Goal: Task Accomplishment & Management: Use online tool/utility

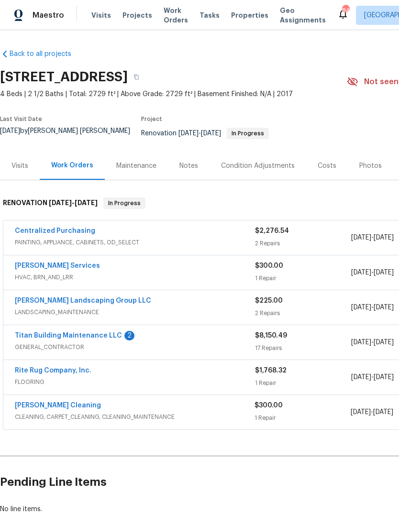
click at [32, 338] on link "Titan Building Maintenance LLC" at bounding box center [68, 335] width 107 height 7
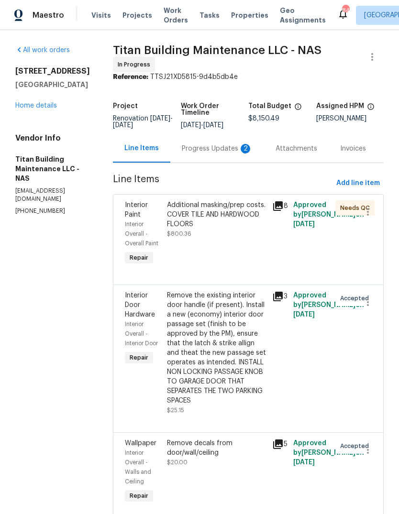
click at [205, 153] on div "Progress Updates 2" at bounding box center [217, 149] width 71 height 10
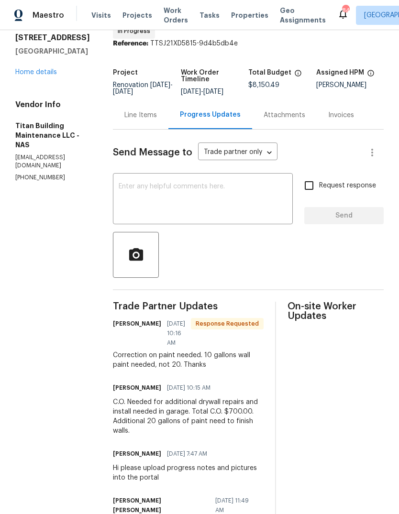
scroll to position [42, 0]
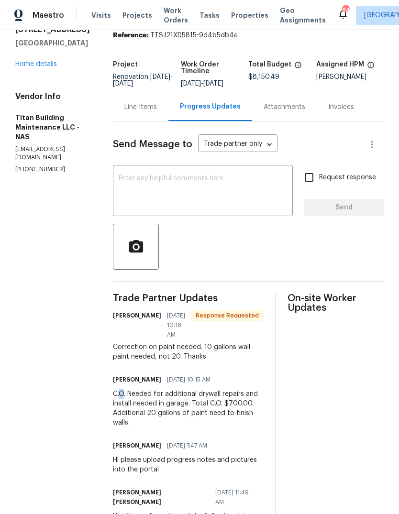
click at [165, 423] on div "C.O. Needed for additional drywall repairs and install needed in garage. Total …" at bounding box center [188, 408] width 151 height 38
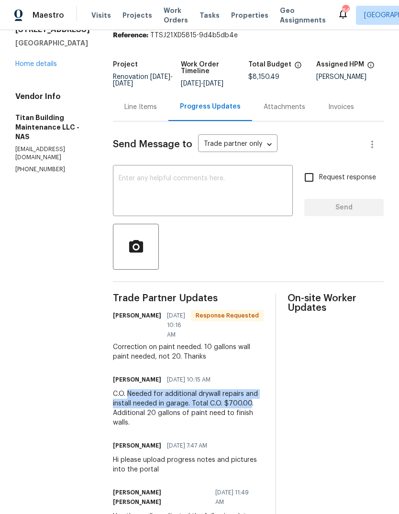
copy div "Needed for additional drywall repairs and install needed in garage. Total C.O. …"
click at [141, 112] on div "Line Items" at bounding box center [140, 107] width 33 height 10
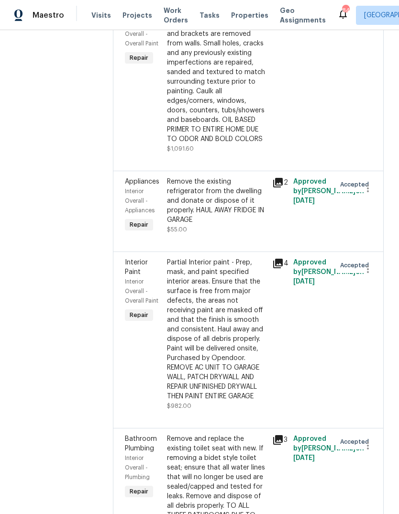
scroll to position [1278, 0]
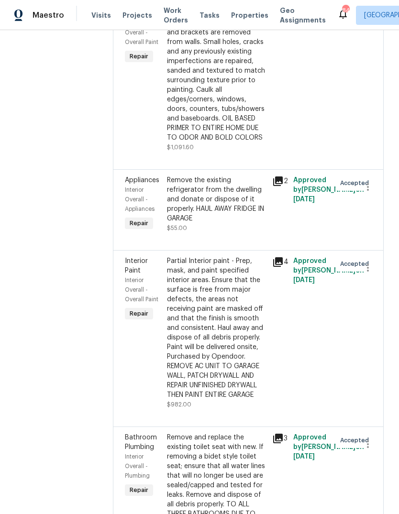
click at [223, 260] on div "Partial Interior paint - Prep, mask, and paint specified interior areas. Ensure…" at bounding box center [216, 327] width 99 height 143
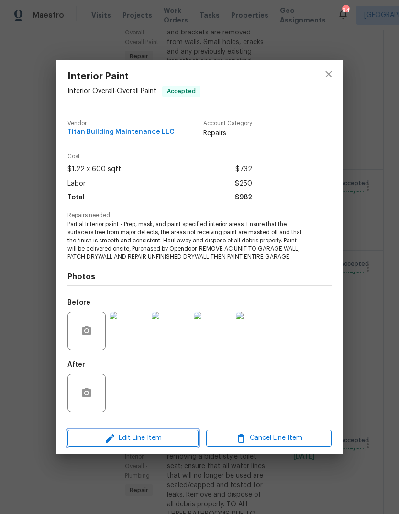
click at [152, 443] on span "Edit Line Item" at bounding box center [132, 438] width 125 height 12
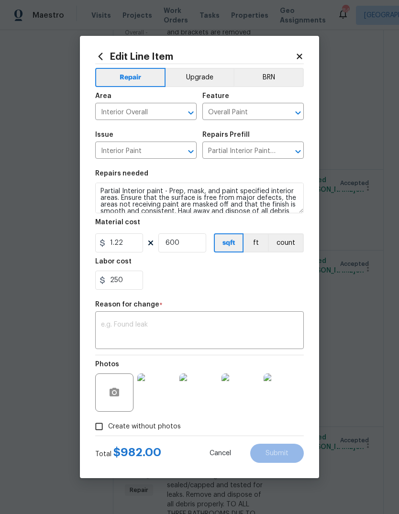
click at [180, 338] on textarea at bounding box center [199, 331] width 197 height 20
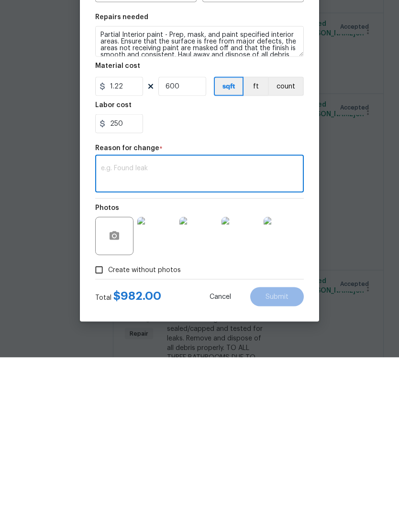
click at [190, 321] on textarea at bounding box center [199, 331] width 197 height 20
click at [119, 321] on textarea at bounding box center [199, 331] width 197 height 20
click at [124, 321] on textarea at bounding box center [199, 331] width 197 height 20
paste textarea "Needed for additional drywall repairs and install needed in garage. Total C.O. …"
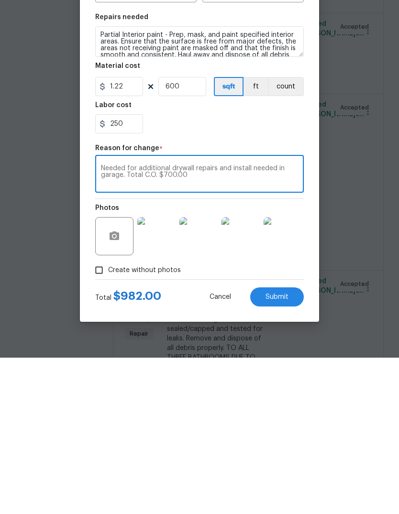
type textarea "Needed for additional drywall repairs and install needed in garage. Total C.O. …"
click at [126, 271] on input "250" at bounding box center [119, 280] width 48 height 19
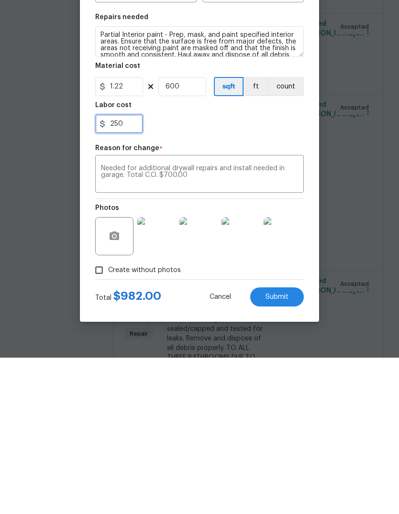
click at [125, 271] on input "250" at bounding box center [119, 280] width 48 height 19
type input "950"
click at [280, 444] on button "Submit" at bounding box center [277, 453] width 54 height 19
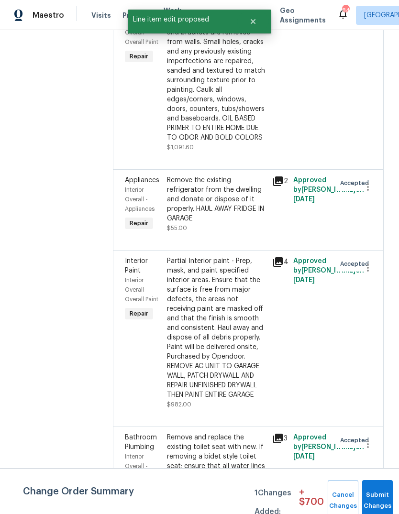
scroll to position [0, 0]
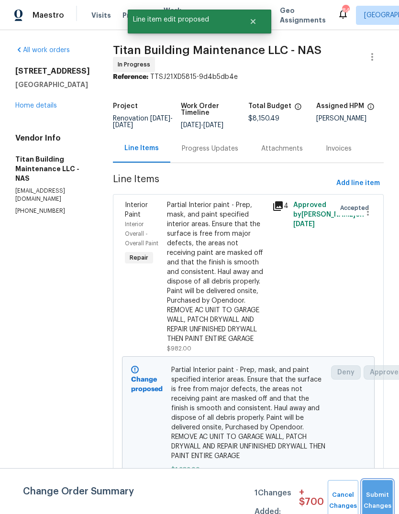
click at [376, 495] on button "Submit Changes" at bounding box center [377, 500] width 31 height 41
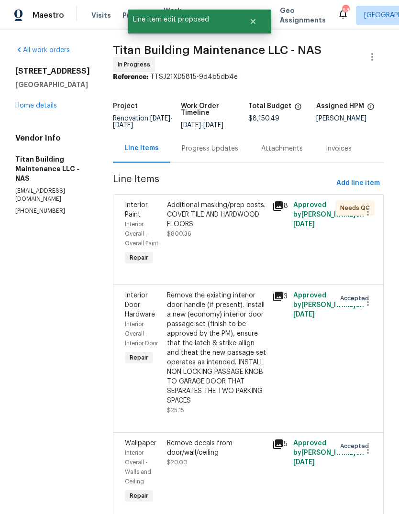
click at [32, 109] on link "Home details" at bounding box center [36, 105] width 42 height 7
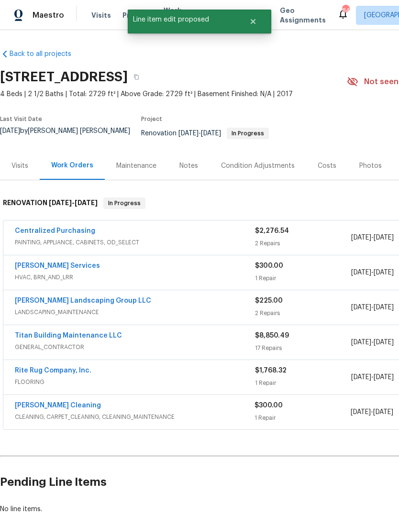
click at [186, 171] on div "Notes" at bounding box center [188, 166] width 19 height 10
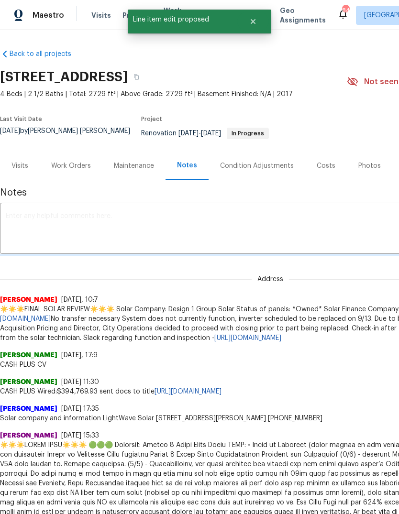
click at [239, 232] on textarea at bounding box center [270, 229] width 529 height 33
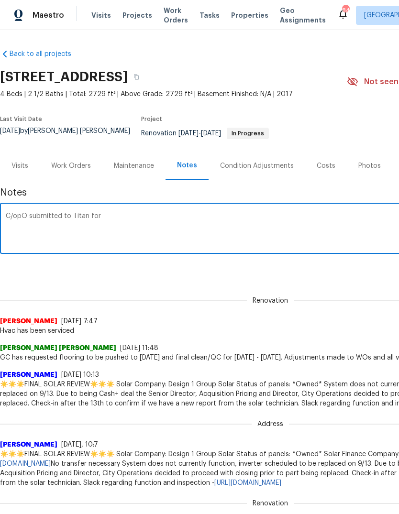
click at [153, 217] on textarea "C/opO submitted to Titan for" at bounding box center [270, 229] width 529 height 33
paste textarea "Needed for additional drywall repairs and install needed in garage. Total C.O. …"
click at [109, 218] on textarea "C/opO submitted to Titan for Needed for additional drywall repairs and install …" at bounding box center [270, 229] width 529 height 33
click at [340, 216] on textarea "C/opO submitted to Titan for additional drywall repairs and install needed in g…" at bounding box center [270, 229] width 529 height 33
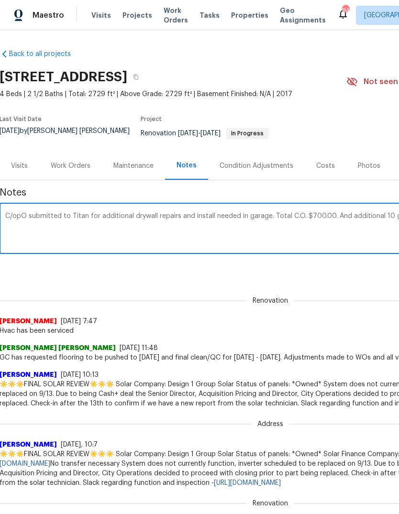
scroll to position [0, 141]
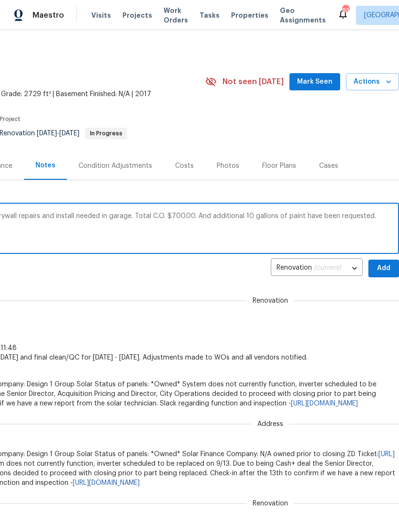
type textarea "C/opO submitted to Titan for additional drywall repairs and install needed in g…"
click at [386, 270] on span "Add" at bounding box center [383, 268] width 15 height 12
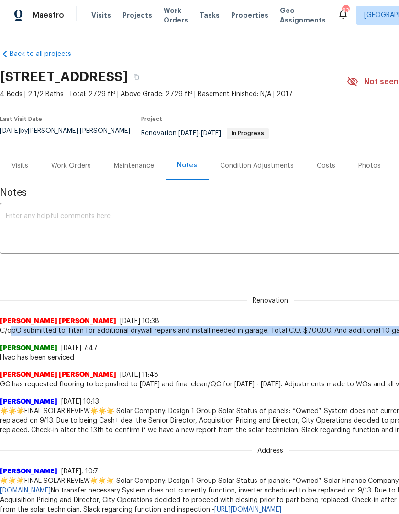
scroll to position [0, 0]
click at [76, 166] on div "Work Orders" at bounding box center [71, 166] width 40 height 10
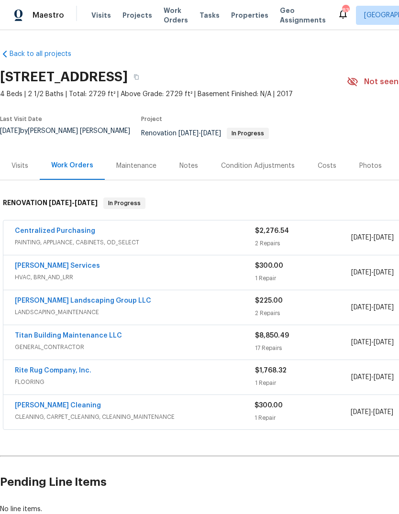
click at [73, 336] on link "Titan Building Maintenance LLC" at bounding box center [68, 335] width 107 height 7
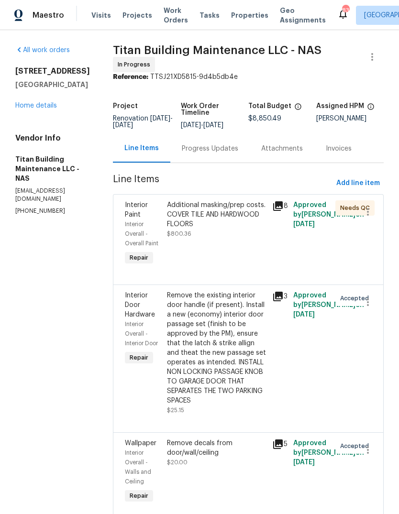
click at [205, 153] on div "Progress Updates" at bounding box center [210, 149] width 56 height 10
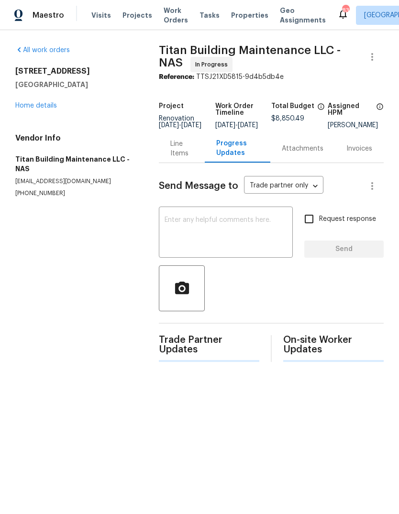
click at [236, 246] on textarea at bounding box center [225, 233] width 122 height 33
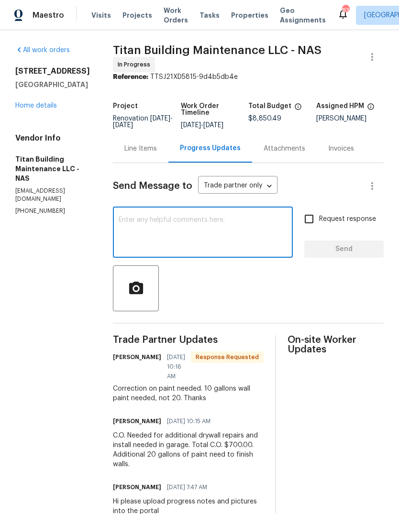
click at [206, 231] on textarea at bounding box center [203, 233] width 168 height 33
click at [123, 226] on textarea at bounding box center [203, 233] width 168 height 33
click at [129, 227] on textarea at bounding box center [203, 233] width 168 height 33
click at [121, 227] on textarea at bounding box center [203, 233] width 168 height 33
paste textarea "pO submitted to Titan for additional drywall repairs and install needed in gara…"
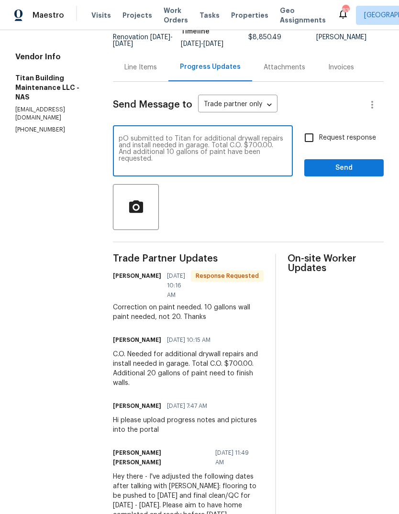
scroll to position [82, 0]
click at [119, 145] on textarea "pO submitted to Titan for additional drywall repairs and install needed in gara…" at bounding box center [203, 151] width 168 height 33
click at [225, 141] on textarea "Change order has been submitted submitted to Titan for additional drywall repai…" at bounding box center [203, 151] width 168 height 33
click at [224, 141] on textarea "Change order has been submitted submitted to Titan for additional drywall repai…" at bounding box center [203, 151] width 168 height 33
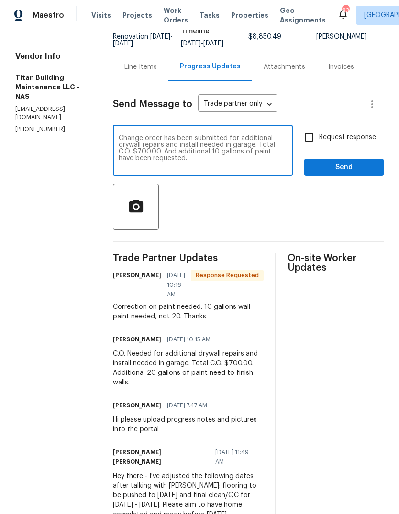
click at [279, 160] on textarea "Change order has been submitted for additional drywall repairs and install need…" at bounding box center [203, 151] width 168 height 33
click at [119, 158] on textarea "Change order has been submitted for additional drywall repairs and install need…" at bounding box center [203, 151] width 168 height 33
click at [280, 161] on textarea "Change order has been submitted for additional drywall repairs and install need…" at bounding box center [203, 151] width 168 height 33
type textarea "Change order has been submitted for additional drywall repairs and install need…"
click at [301, 147] on input "Request response" at bounding box center [309, 137] width 20 height 20
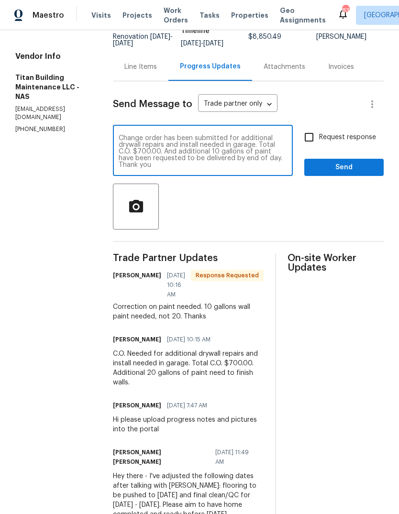
checkbox input "true"
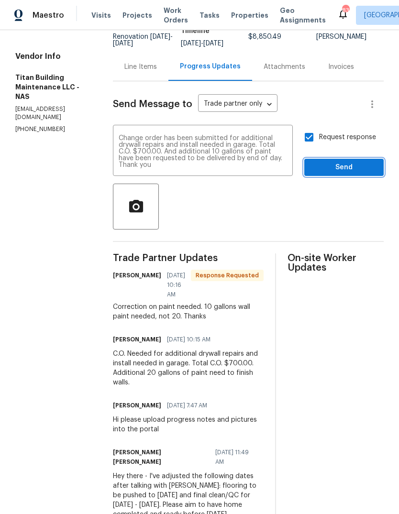
click at [324, 173] on span "Send" at bounding box center [344, 168] width 64 height 12
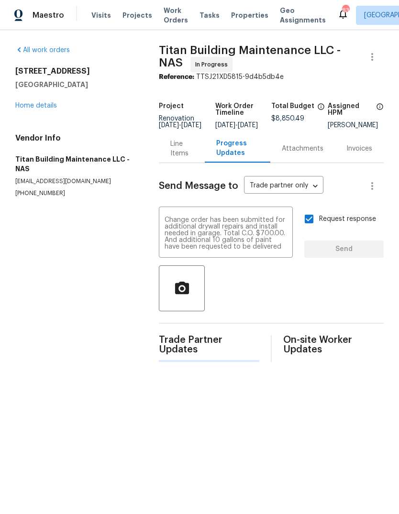
scroll to position [0, 0]
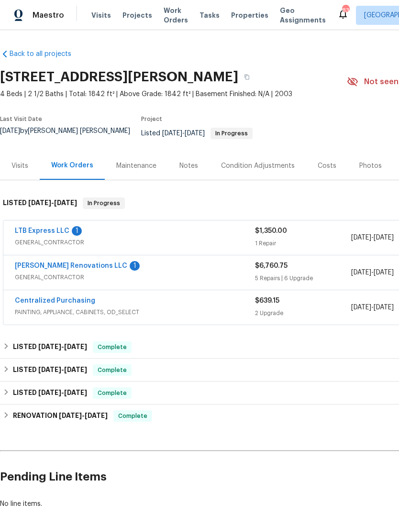
click at [61, 265] on link "[PERSON_NAME] Renovations LLC" at bounding box center [71, 265] width 112 height 7
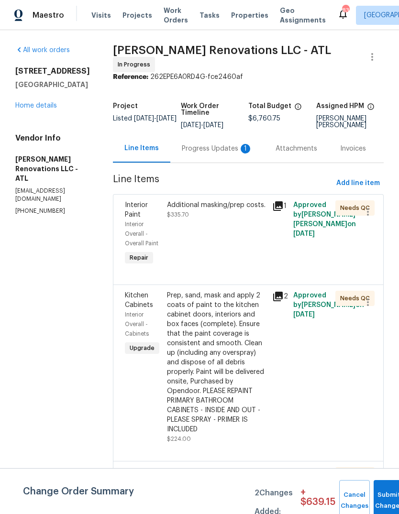
click at [217, 163] on div "Progress Updates 1" at bounding box center [217, 148] width 94 height 28
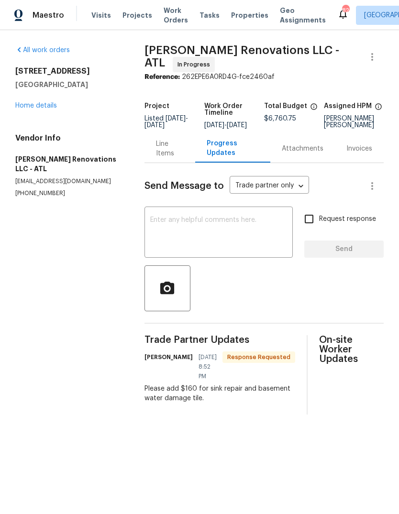
click at [52, 101] on div "641 Morningside Dr Stockbridge, GA 30281 Home details" at bounding box center [68, 88] width 106 height 44
click at [39, 109] on link "Home details" at bounding box center [36, 105] width 42 height 7
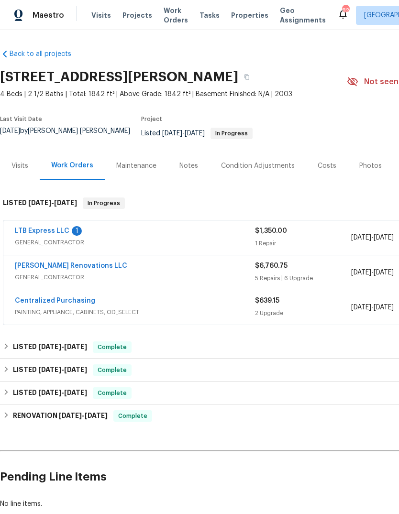
click at [360, 169] on div "Photos" at bounding box center [370, 166] width 22 height 10
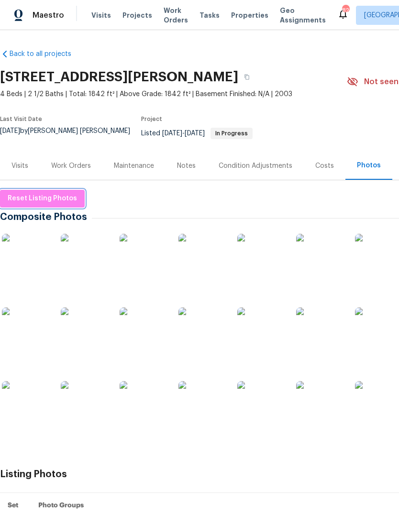
click at [65, 201] on span "Reset Listing Photos" at bounding box center [42, 199] width 69 height 12
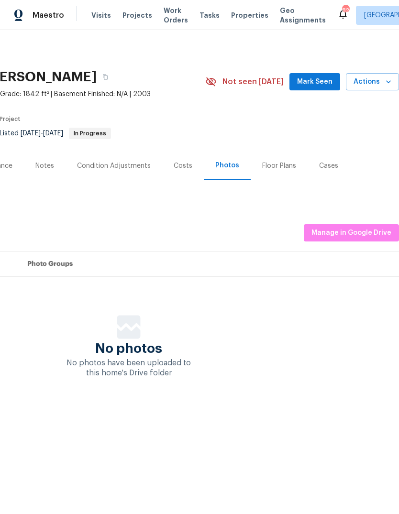
scroll to position [0, 142]
click at [369, 236] on span "Manage in Google Drive" at bounding box center [351, 233] width 80 height 12
click at [53, 170] on div "Notes" at bounding box center [44, 166] width 19 height 10
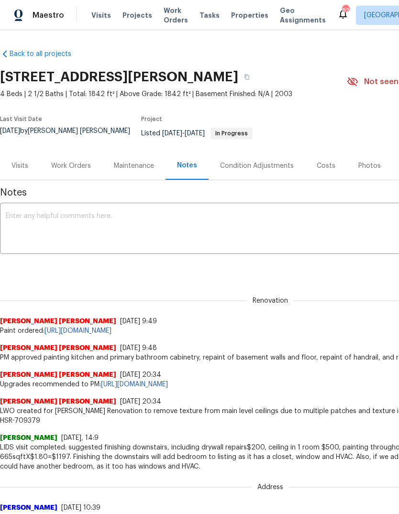
click at [81, 166] on div "Work Orders" at bounding box center [71, 166] width 40 height 10
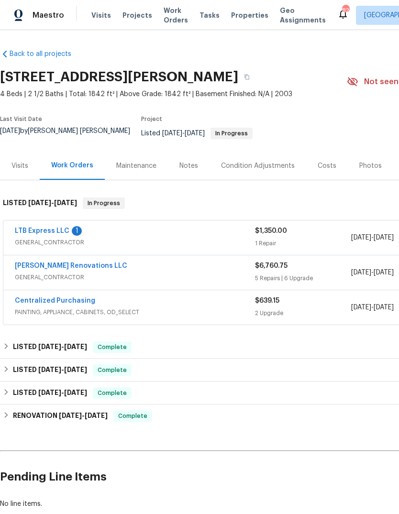
click at [73, 268] on link "[PERSON_NAME] Renovations LLC" at bounding box center [71, 265] width 112 height 7
